Goal: Obtain resource: Download file/media

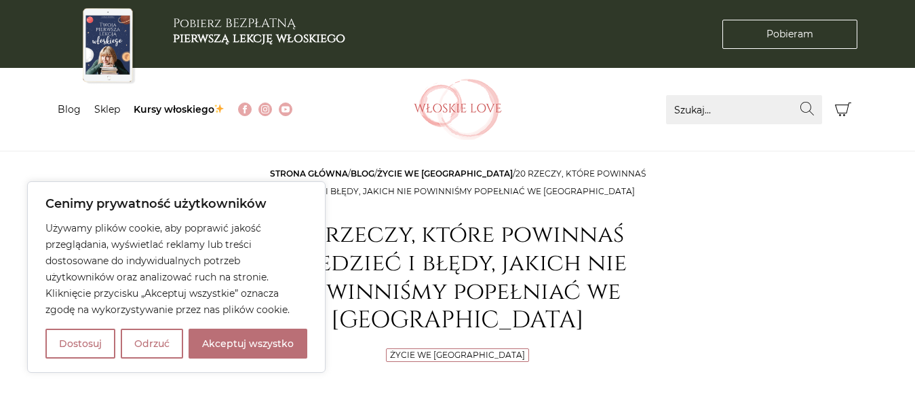
drag, startPoint x: 242, startPoint y: 338, endPoint x: 272, endPoint y: 307, distance: 42.7
click at [241, 336] on button "Akceptuj wszystko" at bounding box center [248, 343] width 119 height 30
checkbox input "true"
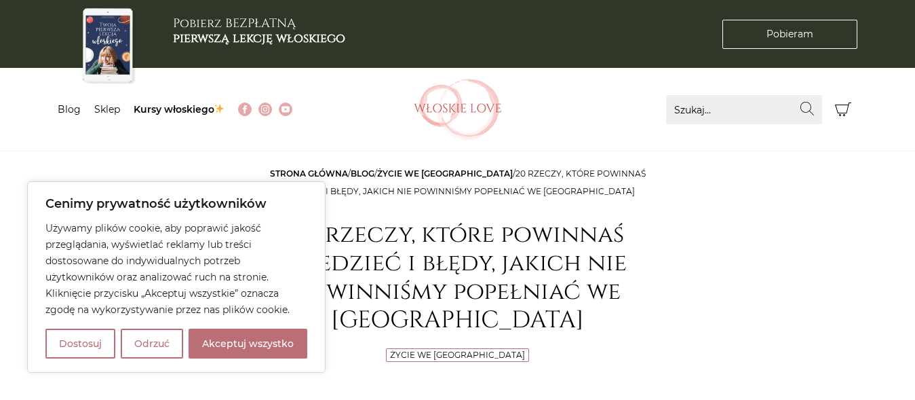
checkbox input "true"
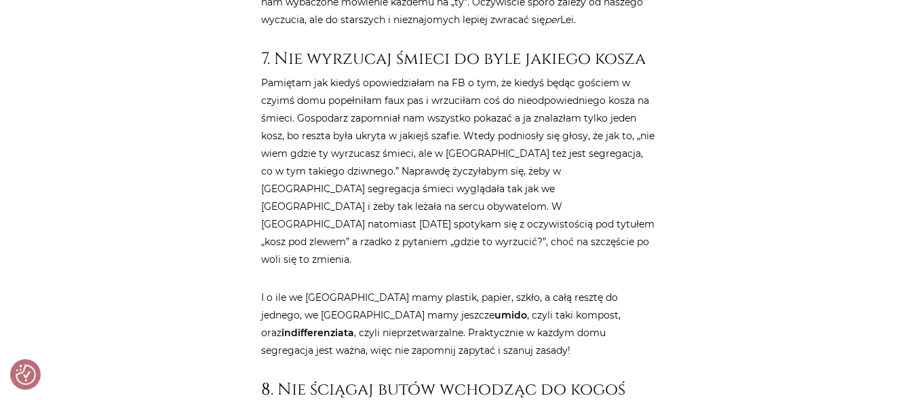
scroll to position [1449, 0]
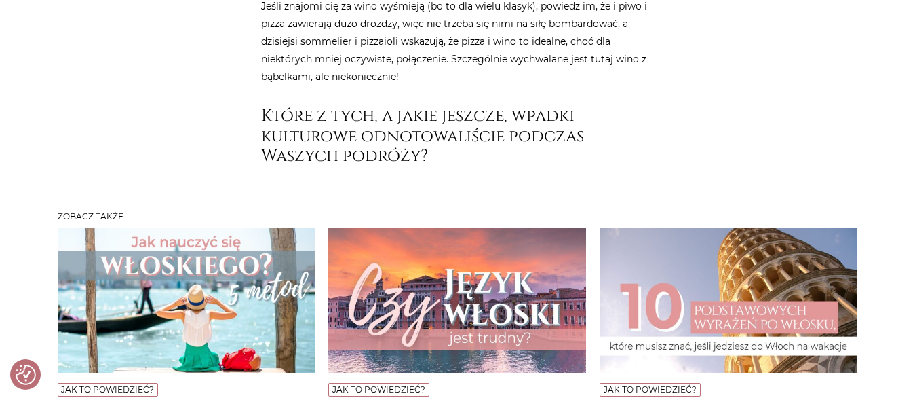
scroll to position [6766, 0]
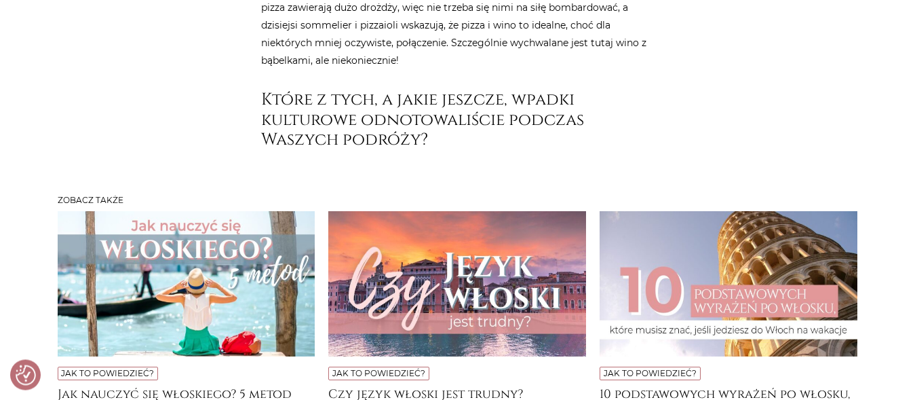
click at [797, 211] on img at bounding box center [729, 283] width 258 height 145
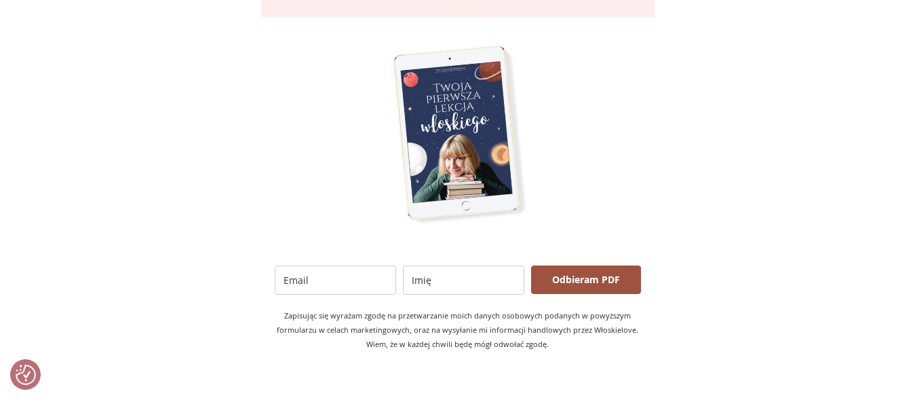
scroll to position [2668, 0]
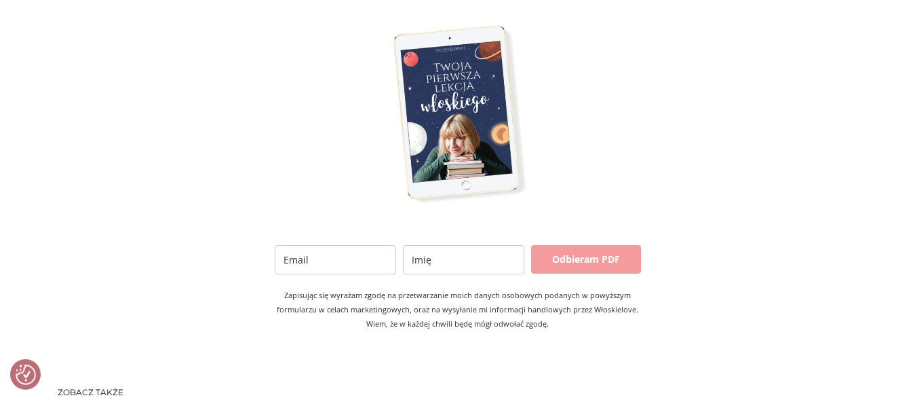
click at [577, 245] on button "Odbieram PDF" at bounding box center [586, 259] width 110 height 28
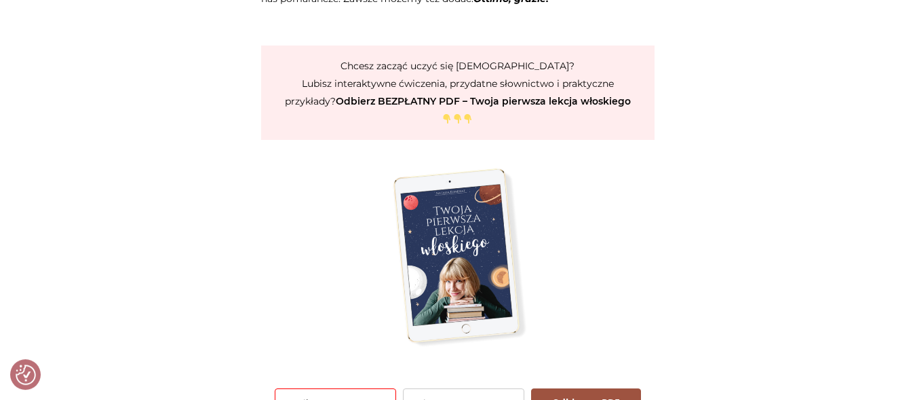
scroll to position [2470, 0]
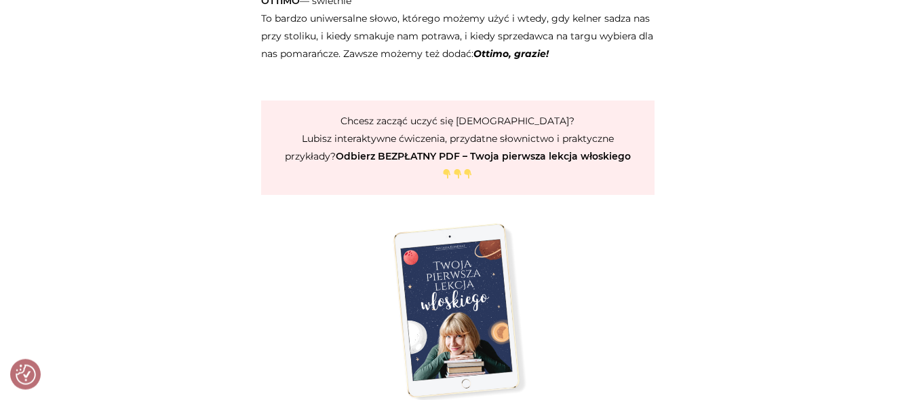
drag, startPoint x: 914, startPoint y: 282, endPoint x: 915, endPoint y: 296, distance: 13.6
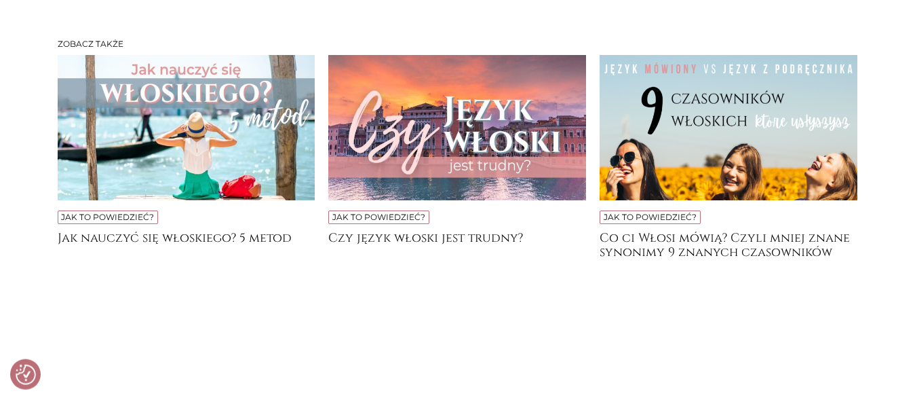
scroll to position [3003, 0]
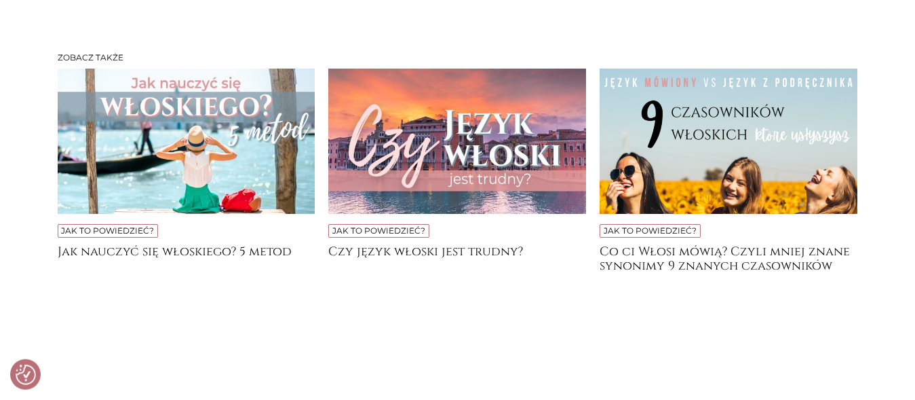
click at [199, 149] on img at bounding box center [187, 141] width 258 height 145
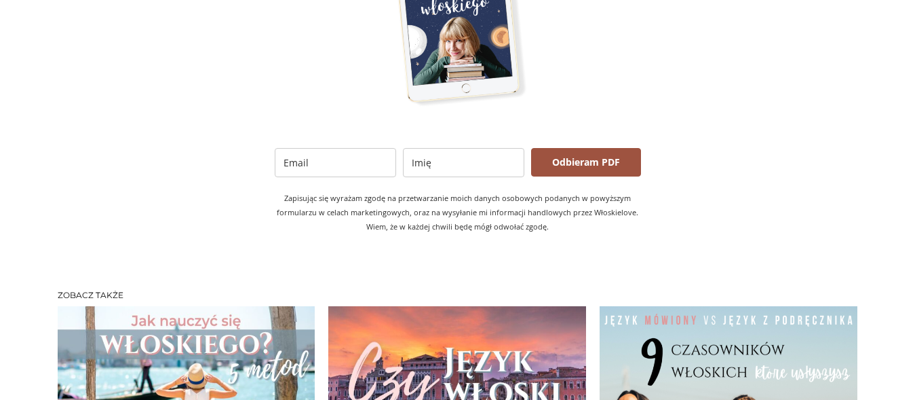
scroll to position [3086, 0]
